Goal: Task Accomplishment & Management: Complete application form

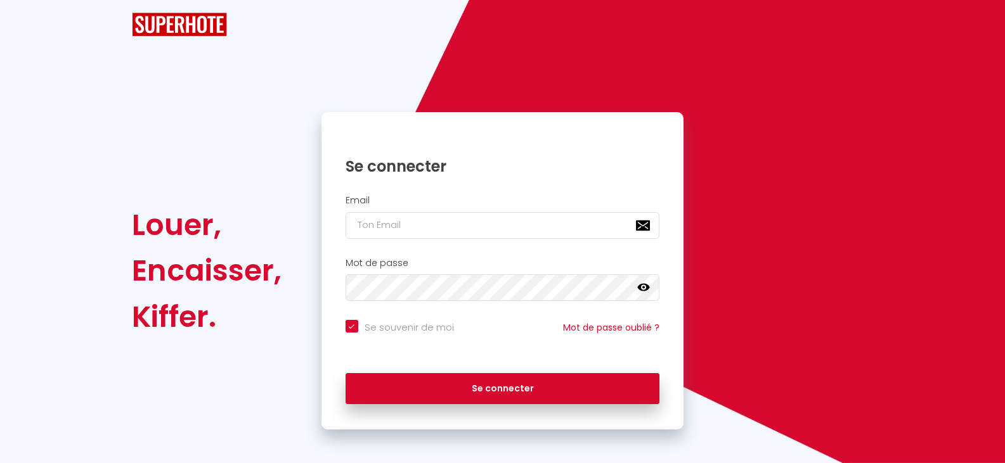
checkbox input "true"
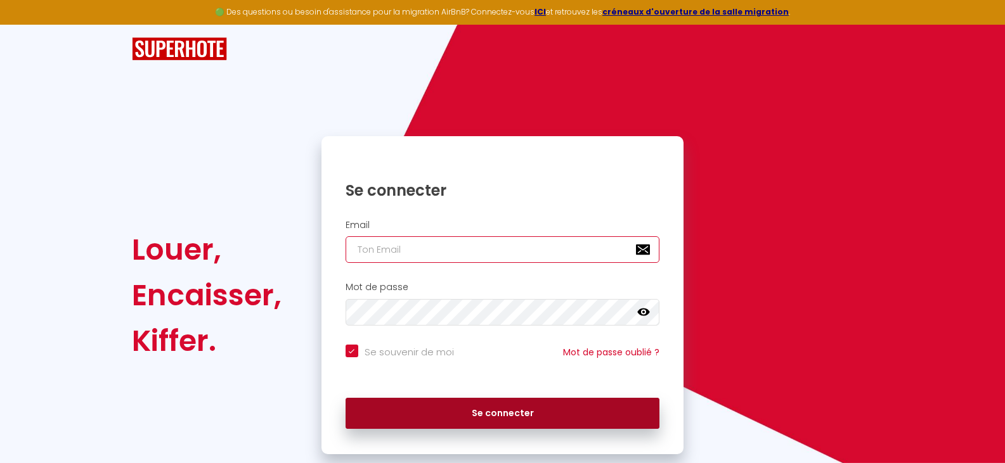
type input "[EMAIL_ADDRESS][DOMAIN_NAME]"
click at [439, 409] on button "Se connecter" at bounding box center [502, 414] width 314 height 32
checkbox input "true"
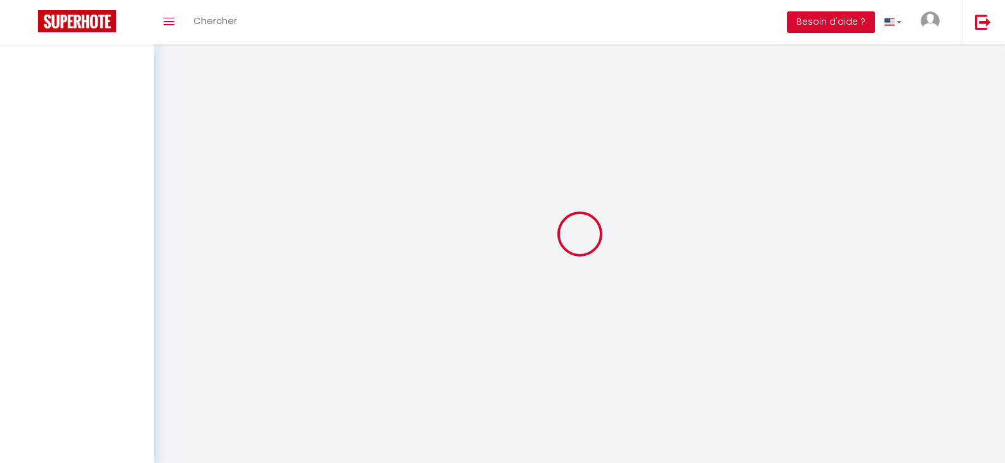
select select
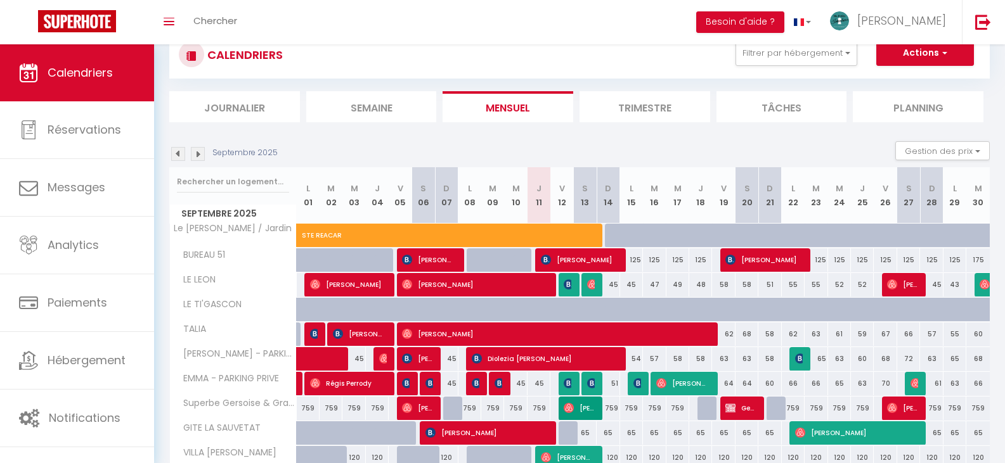
scroll to position [127, 0]
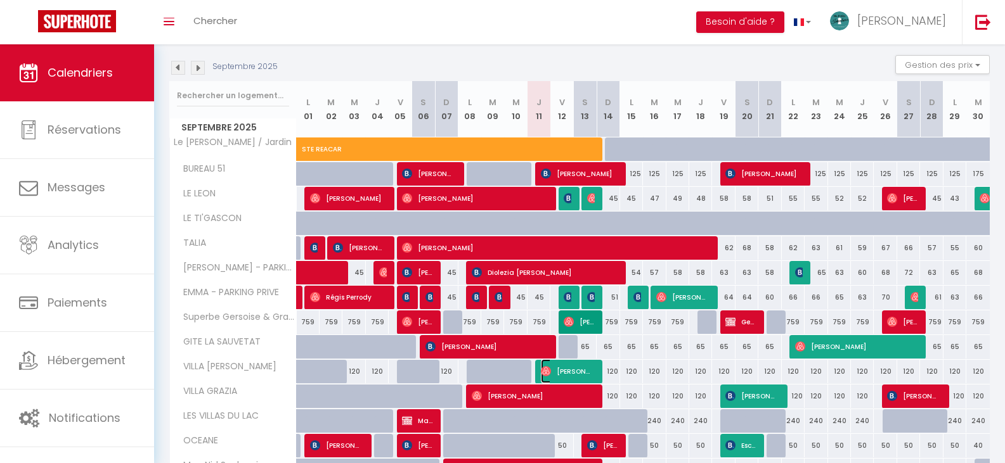
click at [555, 368] on span "[PERSON_NAME]" at bounding box center [567, 371] width 53 height 24
select select "OK"
select select "0"
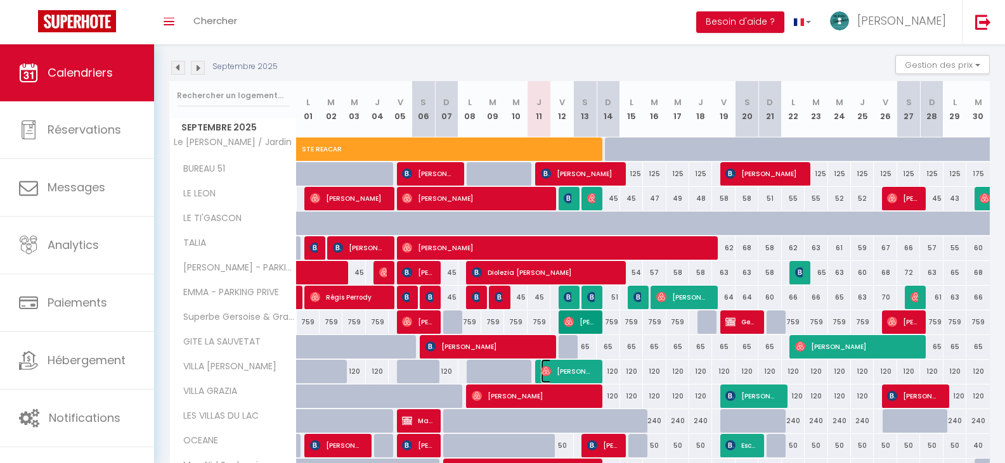
select select "1"
select select
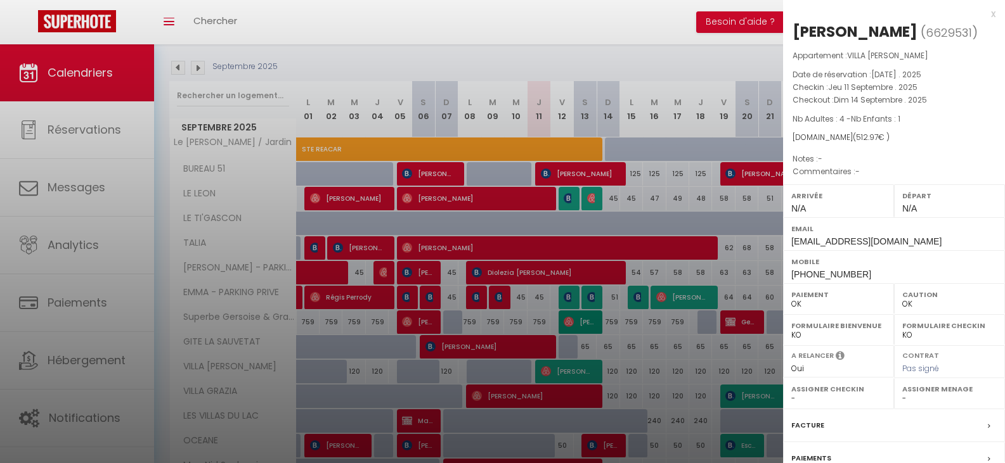
click at [555, 368] on div at bounding box center [502, 231] width 1005 height 463
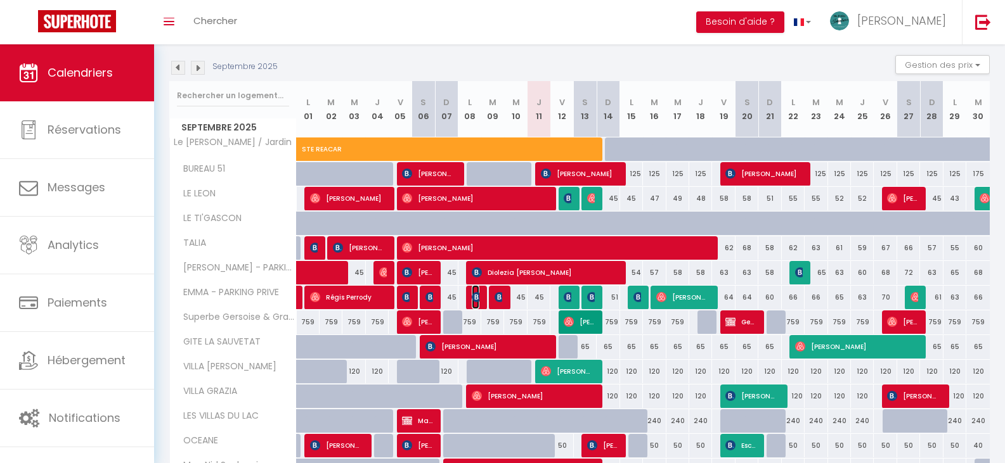
click at [476, 297] on img at bounding box center [477, 297] width 10 height 10
select select "36536"
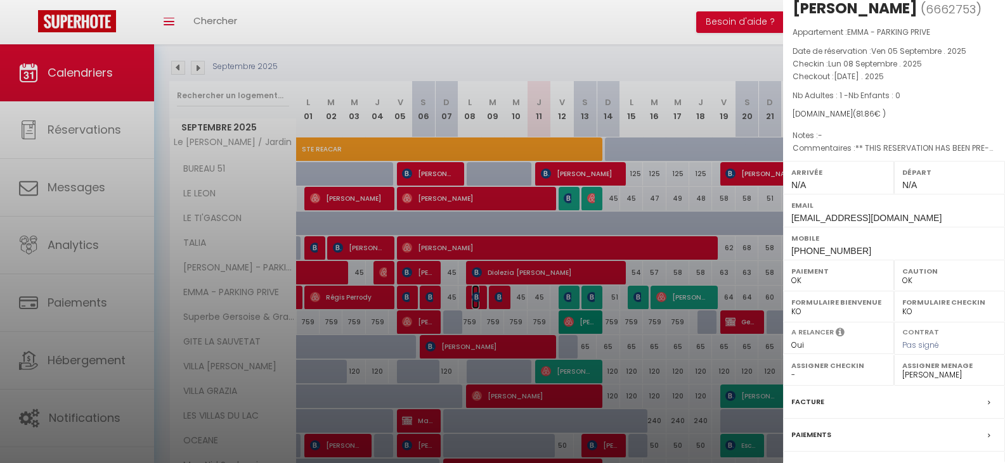
scroll to position [0, 0]
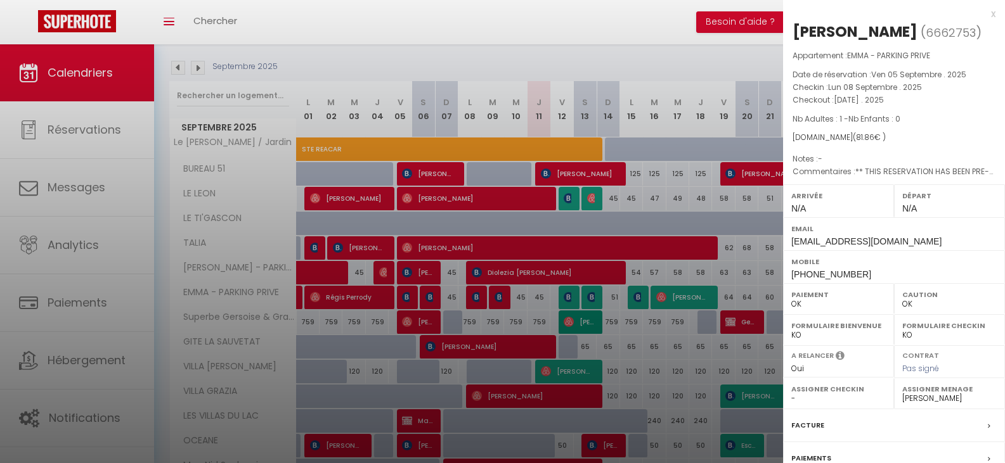
click at [493, 292] on div at bounding box center [502, 231] width 1005 height 463
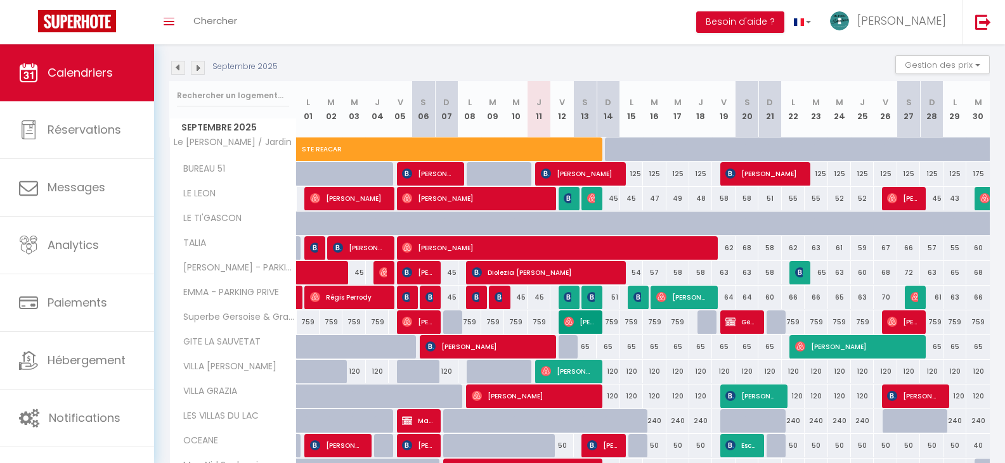
click at [493, 292] on div at bounding box center [500, 298] width 23 height 24
click at [494, 295] on img at bounding box center [499, 297] width 10 height 10
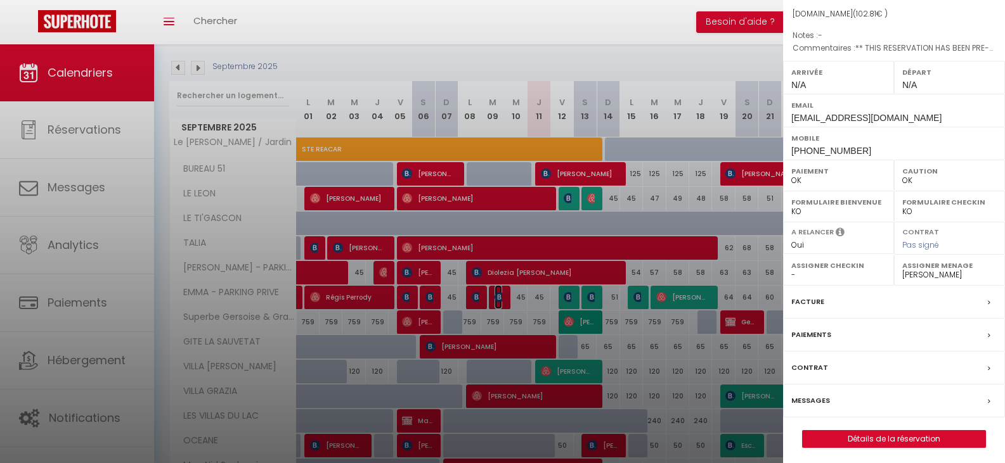
scroll to position [127, 0]
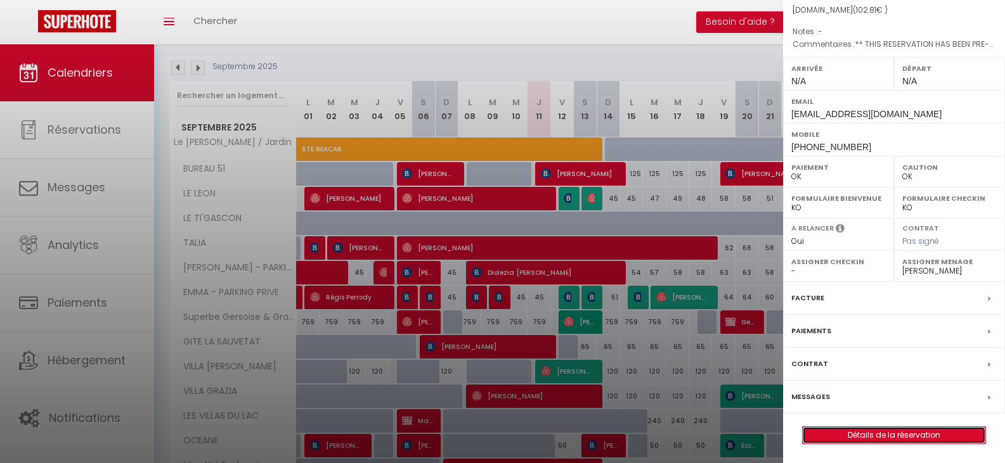
click at [865, 438] on link "Détails de la réservation" at bounding box center [894, 435] width 183 height 16
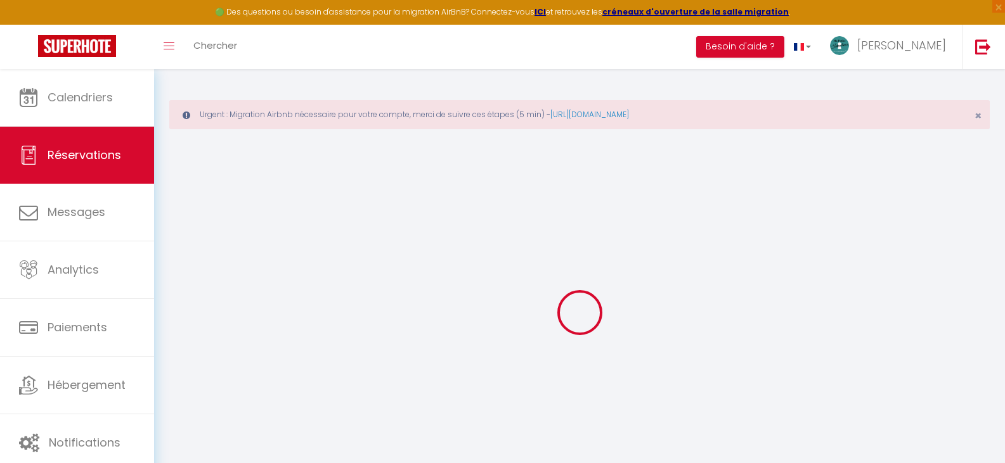
type input "[PERSON_NAME]"
type input "Lozynsky"
type input "[EMAIL_ADDRESS][DOMAIN_NAME]"
type input "[PHONE_NUMBER]"
select select "GB"
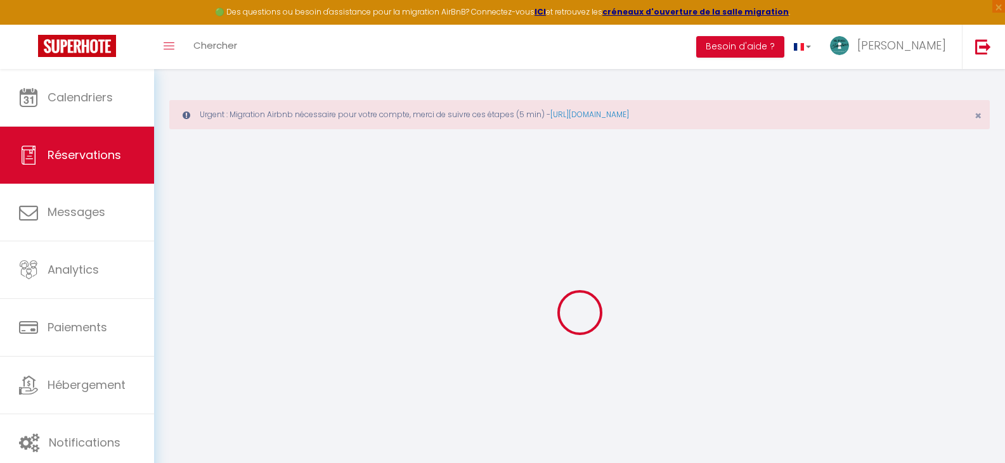
type input "14.96"
type input "17.48"
type input "1.44"
select select "54232"
select select "1"
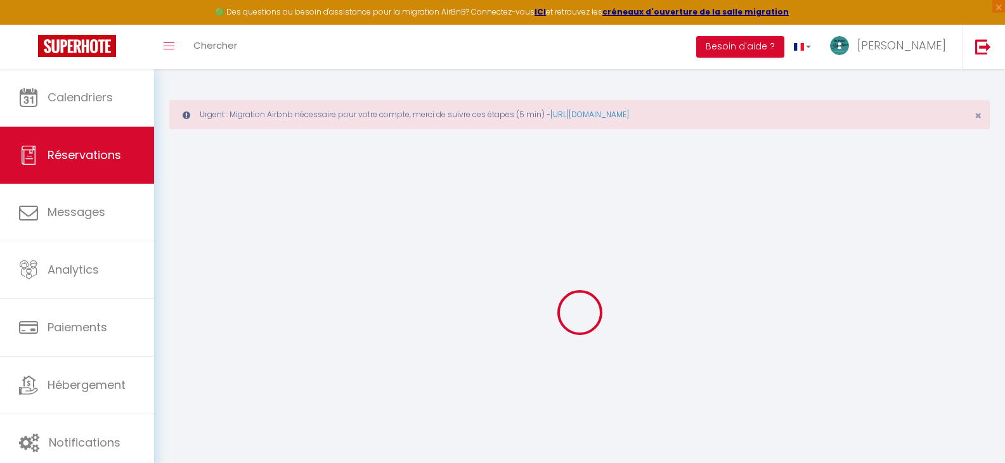
select select
type input "2"
select select "12"
select select "15"
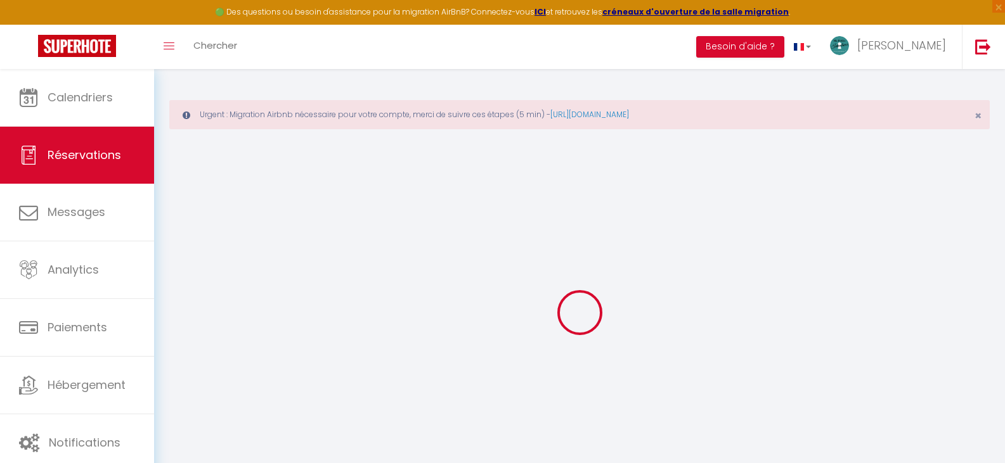
type input "59.85"
checkbox input "false"
type input "0"
select select "2"
type input "33"
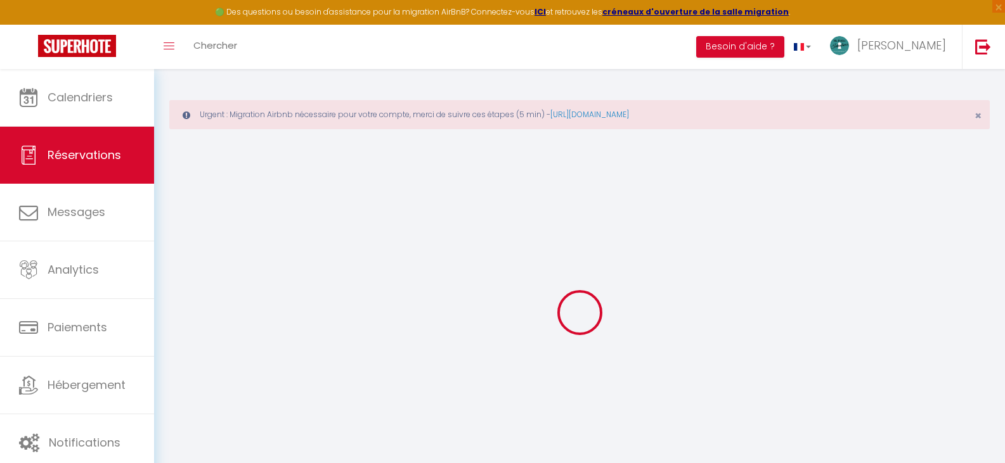
type input "0"
select select
checkbox input "false"
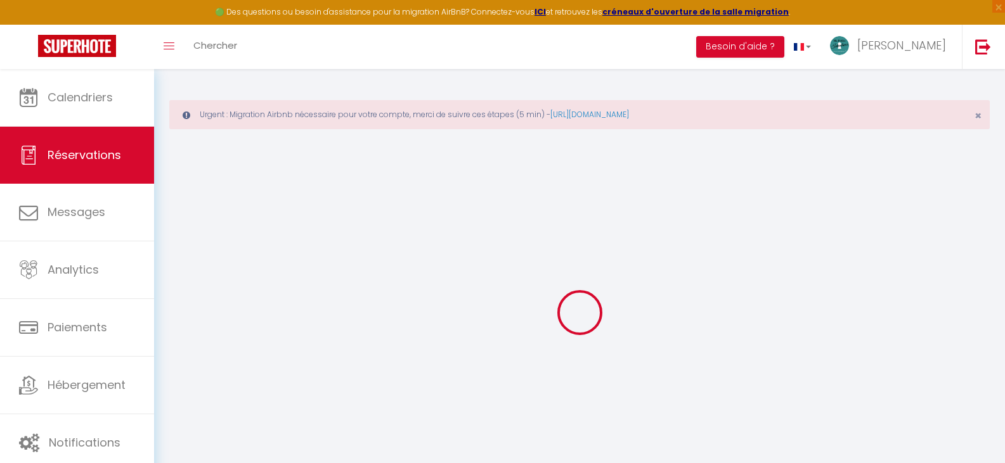
select select
checkbox input "false"
select select
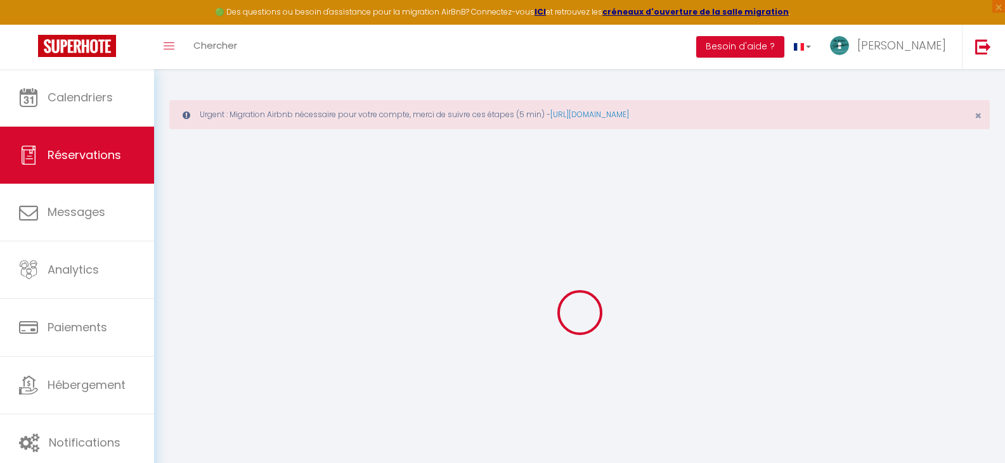
checkbox input "false"
type voyageur0 "** THIS RESERVATION HAS BEEN PRE-PAID ** Reservation has a cancellation grace p…"
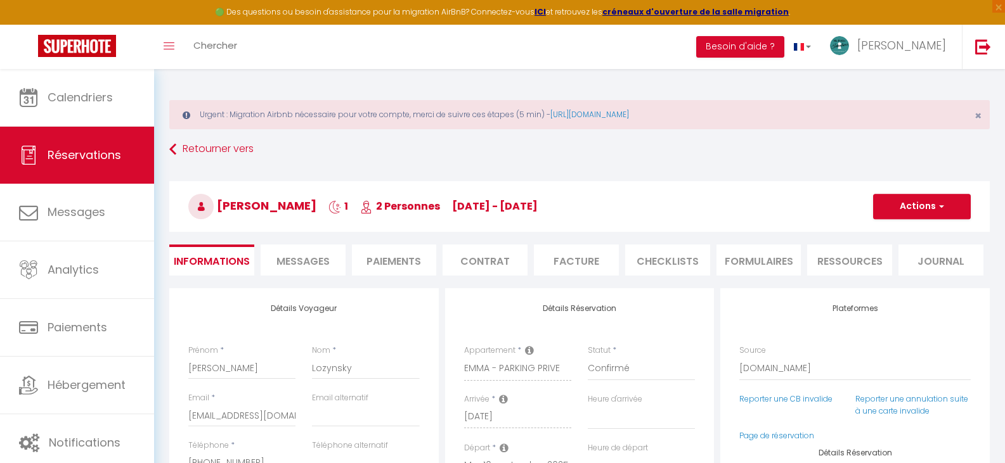
type input "28"
select select
checkbox input "false"
select select
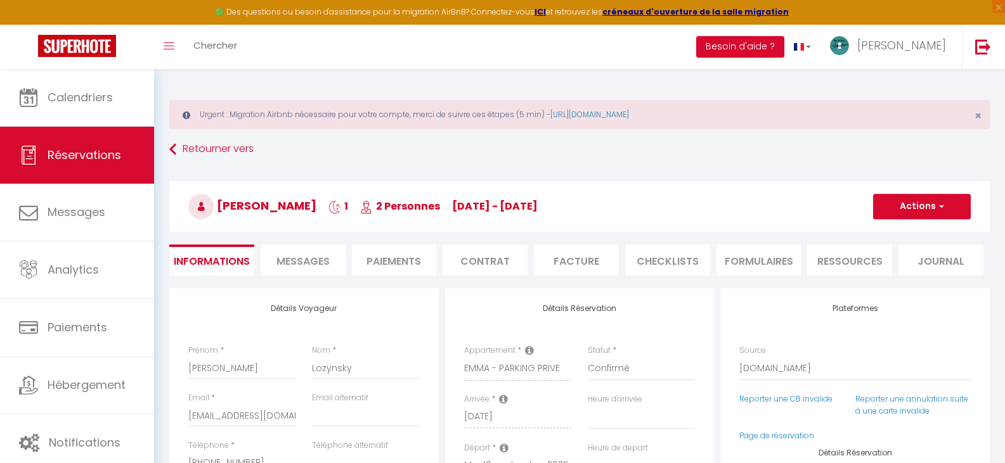
select select
click at [286, 258] on span "Messages" at bounding box center [302, 261] width 53 height 15
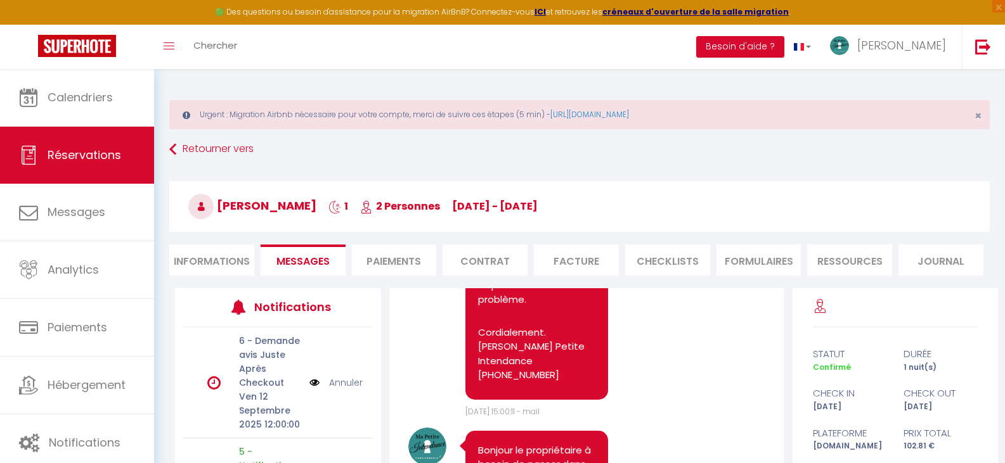
scroll to position [1487, 0]
